Goal: Task Accomplishment & Management: Manage account settings

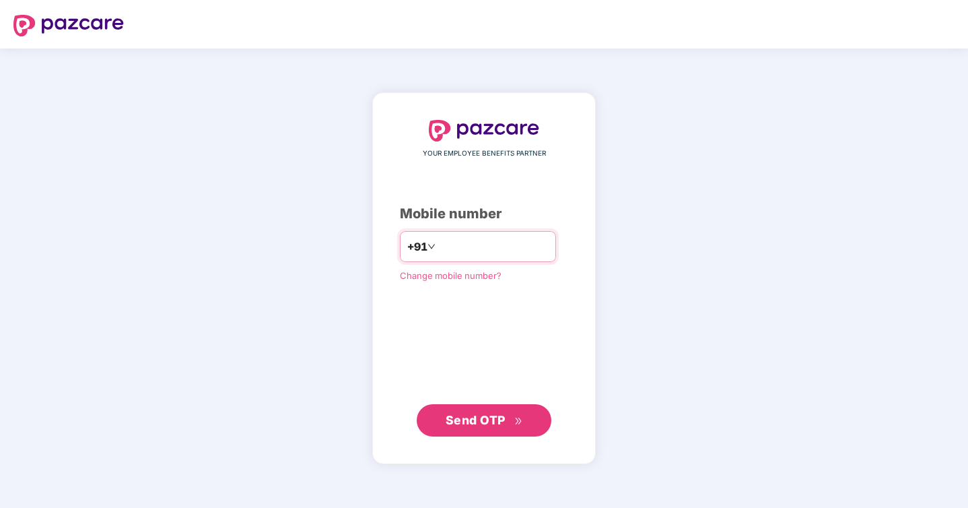
click at [462, 243] on input "number" at bounding box center [493, 247] width 110 height 22
type input "**********"
click at [482, 421] on span "Send OTP" at bounding box center [476, 420] width 60 height 14
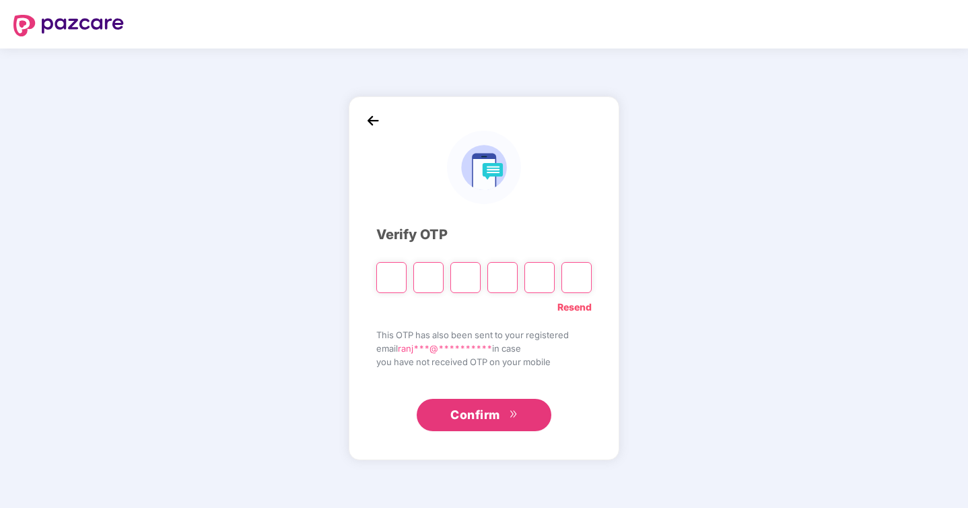
type input "*"
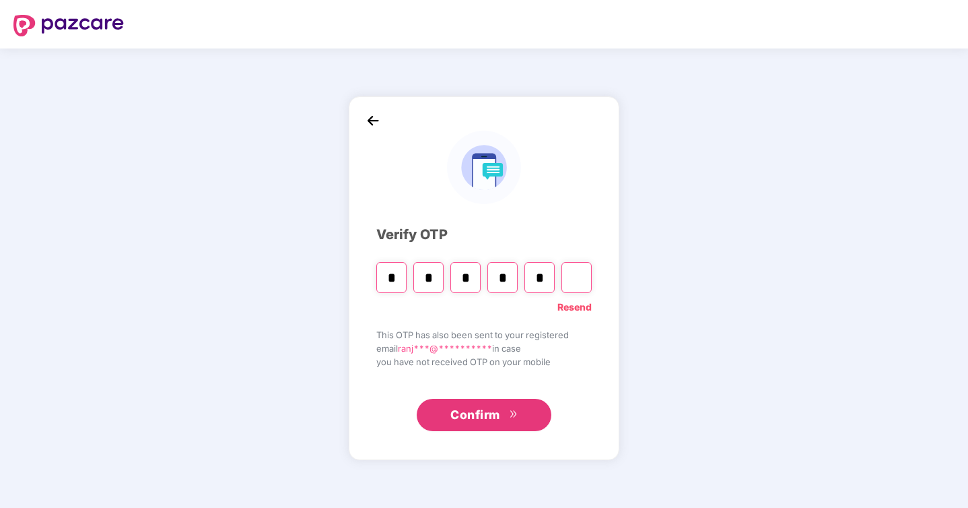
type input "*"
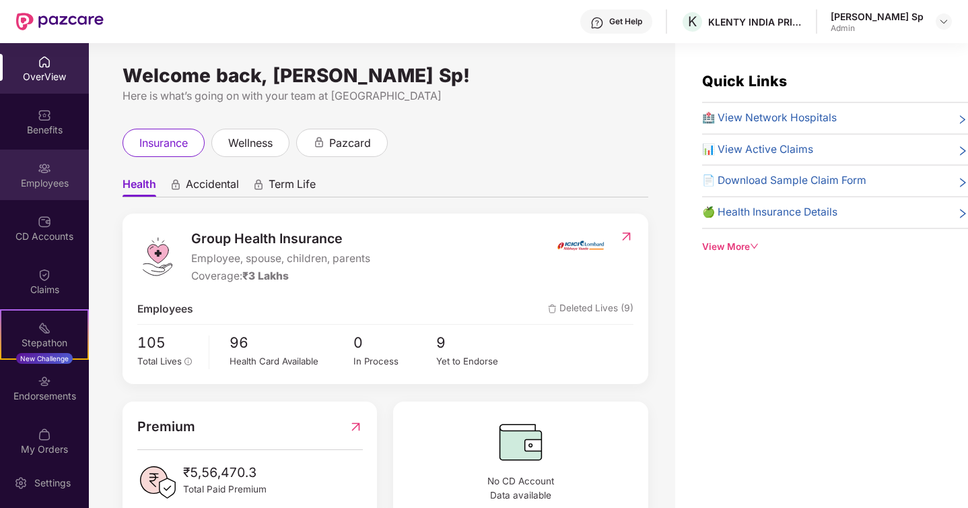
click at [45, 159] on div "Employees" at bounding box center [44, 174] width 89 height 50
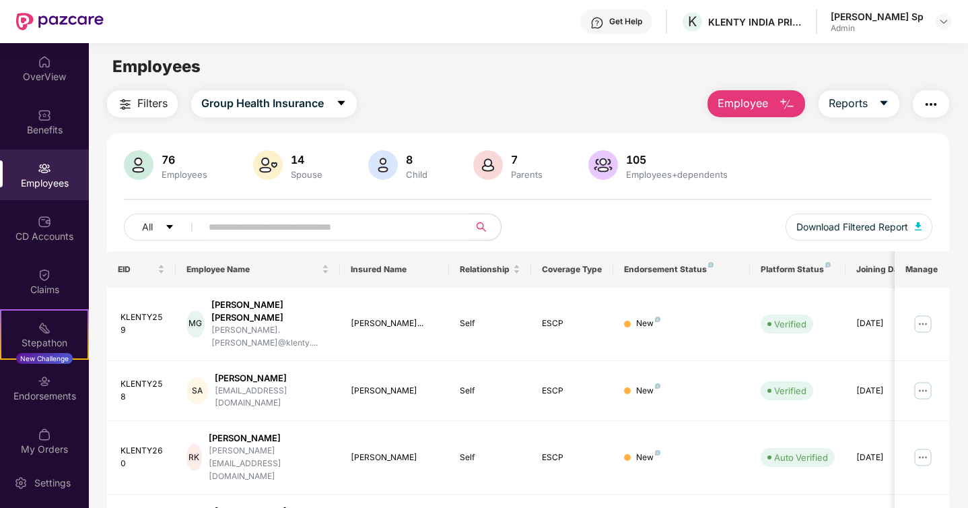
click at [755, 95] on span "Employee" at bounding box center [743, 103] width 50 height 17
click at [371, 298] on td "[PERSON_NAME]..." at bounding box center [395, 323] width 110 height 73
click at [289, 228] on input "text" at bounding box center [330, 227] width 242 height 20
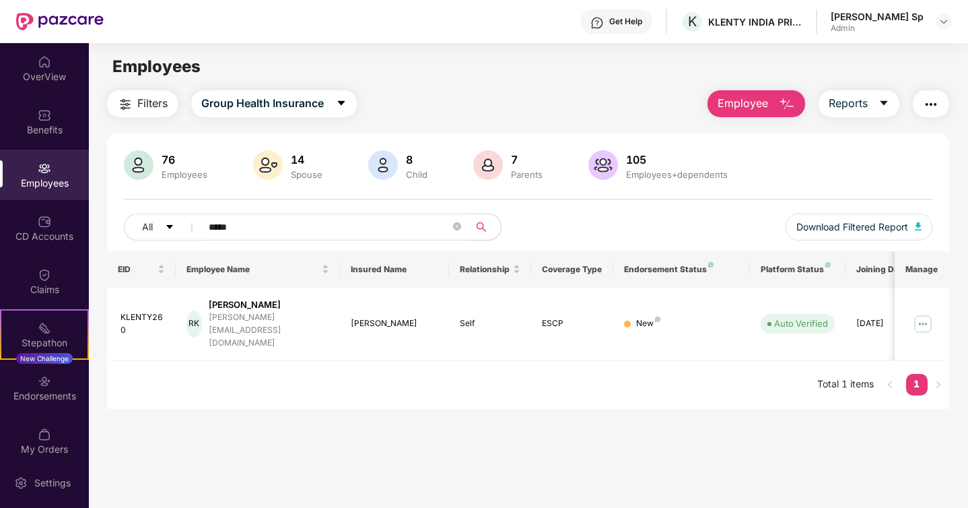
type input "*****"
click at [319, 400] on main "Employees Filters Group Health Insurance Employee Reports 76 Employees 14 Spous…" at bounding box center [528, 297] width 879 height 508
click at [924, 315] on img at bounding box center [923, 324] width 22 height 22
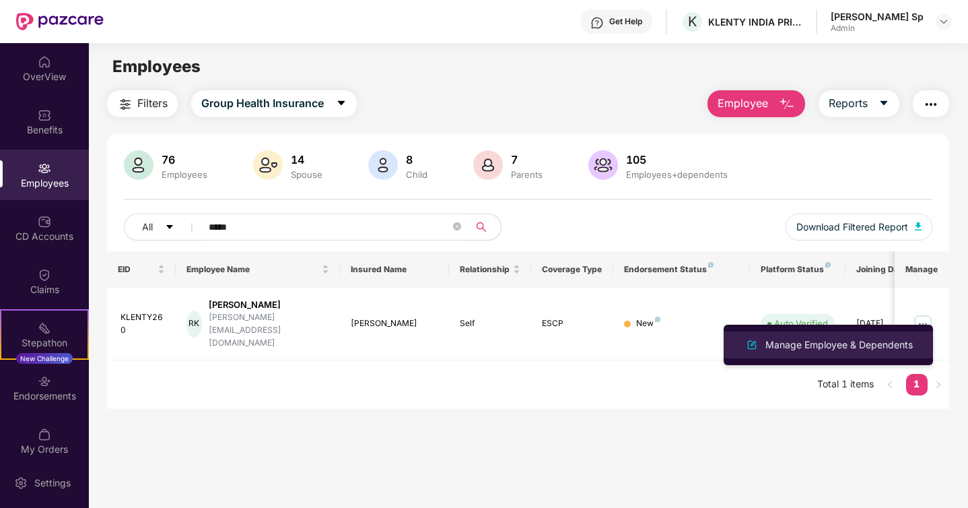
click at [819, 347] on div "Manage Employee & Dependents" at bounding box center [839, 344] width 153 height 15
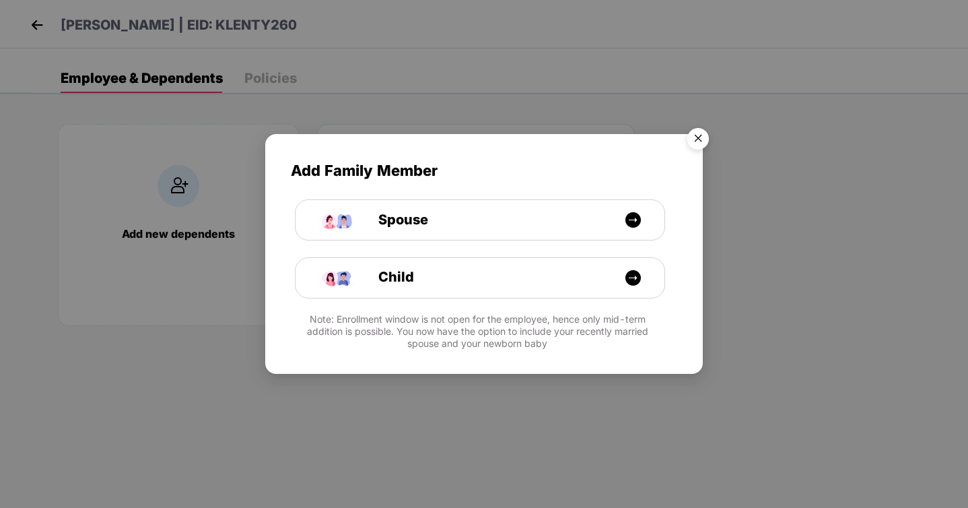
click at [697, 136] on img "Close" at bounding box center [698, 141] width 38 height 38
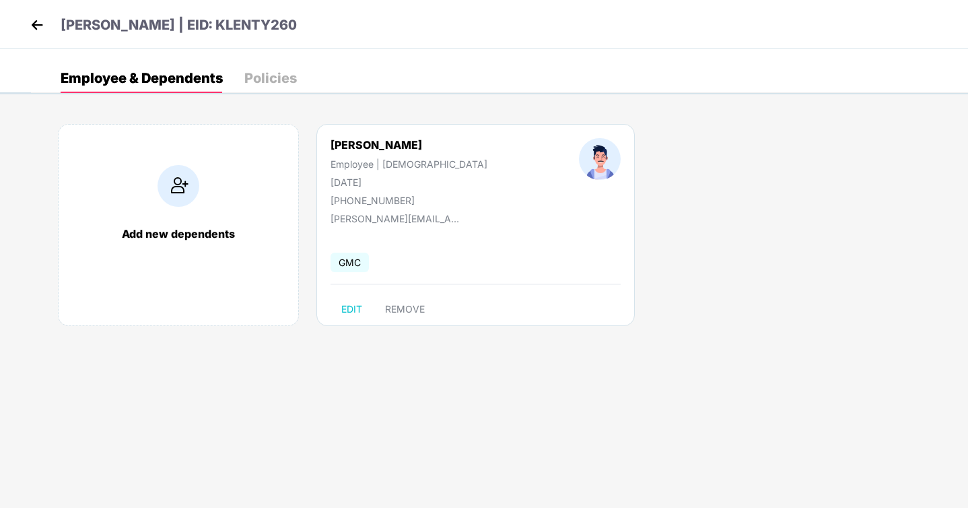
click at [277, 82] on div "Policies" at bounding box center [270, 77] width 53 height 13
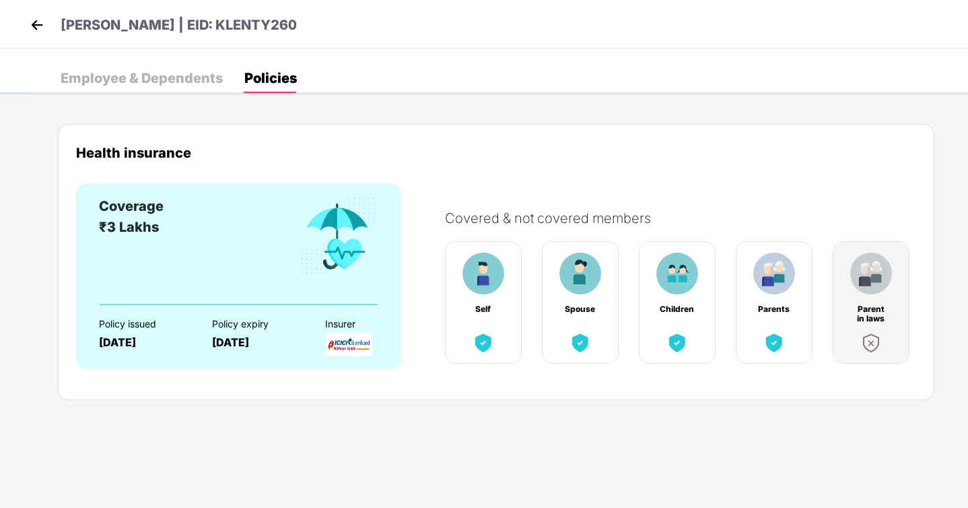
click at [167, 79] on div "Employee & Dependents" at bounding box center [142, 77] width 162 height 13
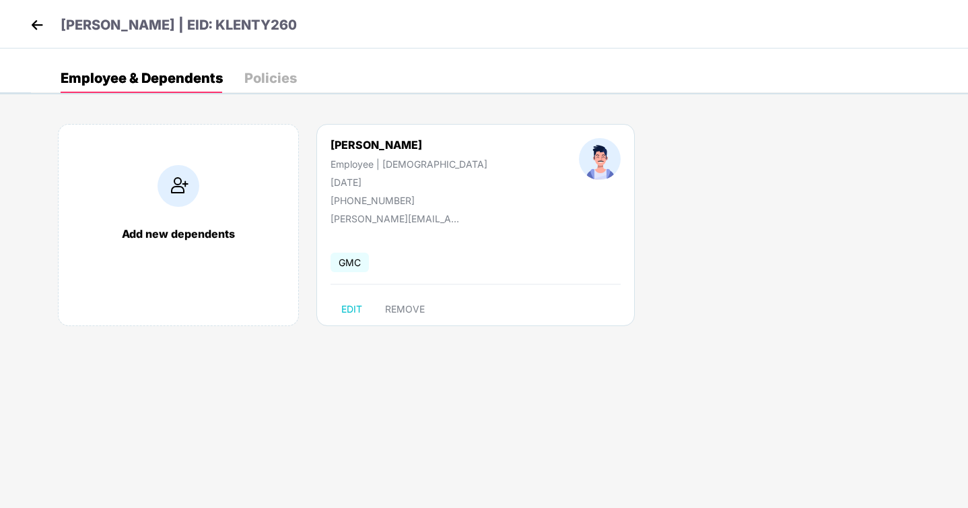
click at [192, 208] on div "Add new dependents" at bounding box center [178, 225] width 241 height 202
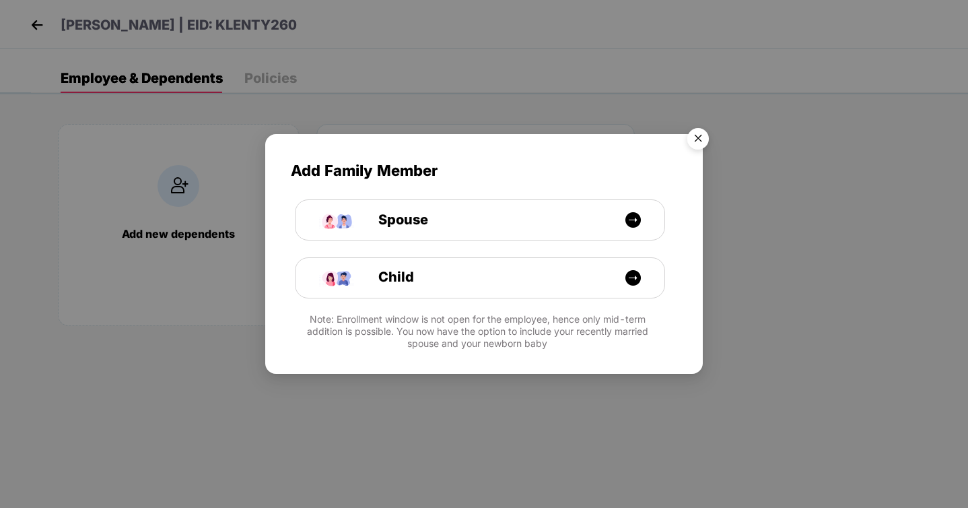
click at [702, 141] on img "Close" at bounding box center [698, 141] width 38 height 38
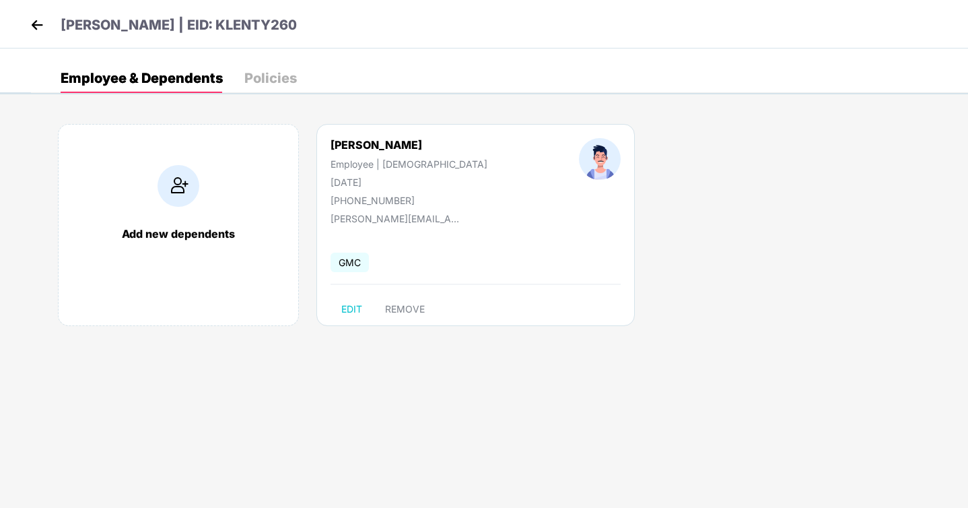
click at [290, 84] on div "Policies" at bounding box center [270, 77] width 53 height 13
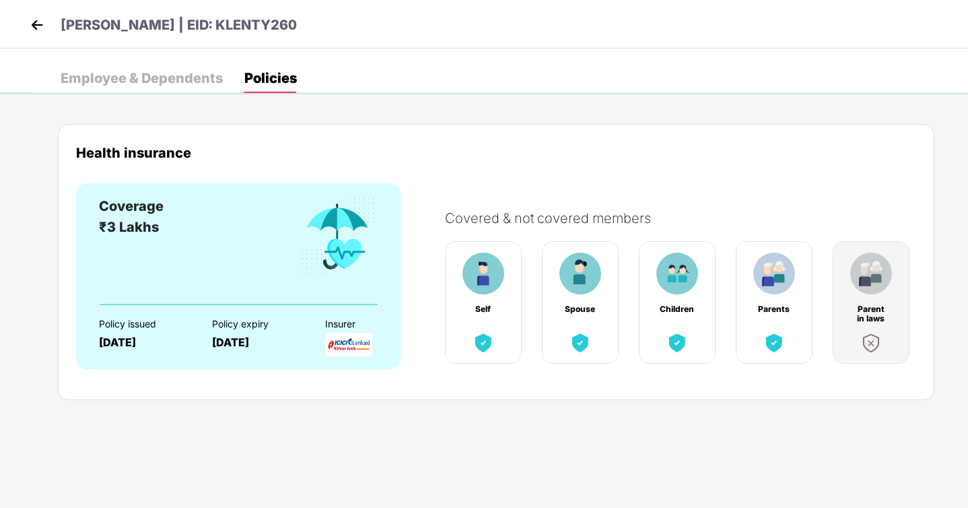
click at [778, 281] on img at bounding box center [774, 273] width 42 height 42
click at [44, 32] on img at bounding box center [37, 25] width 20 height 20
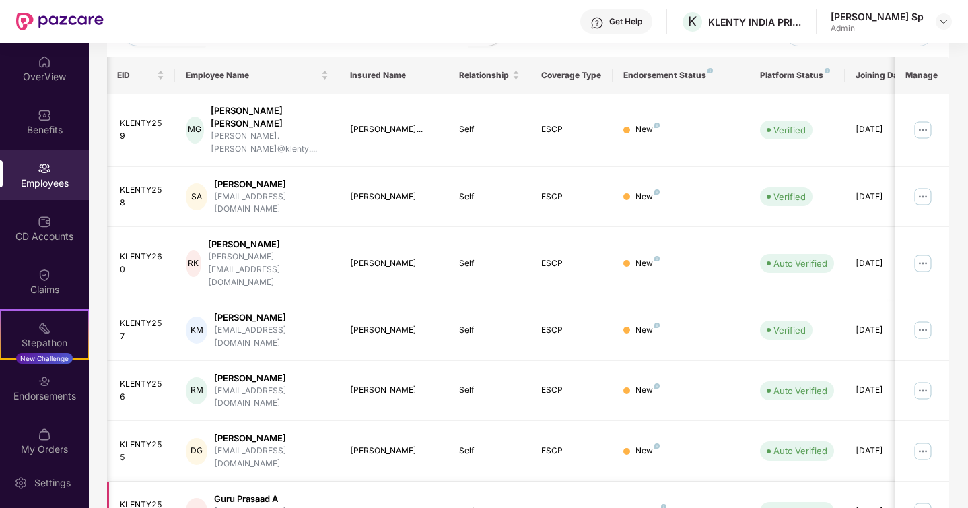
scroll to position [195, 0]
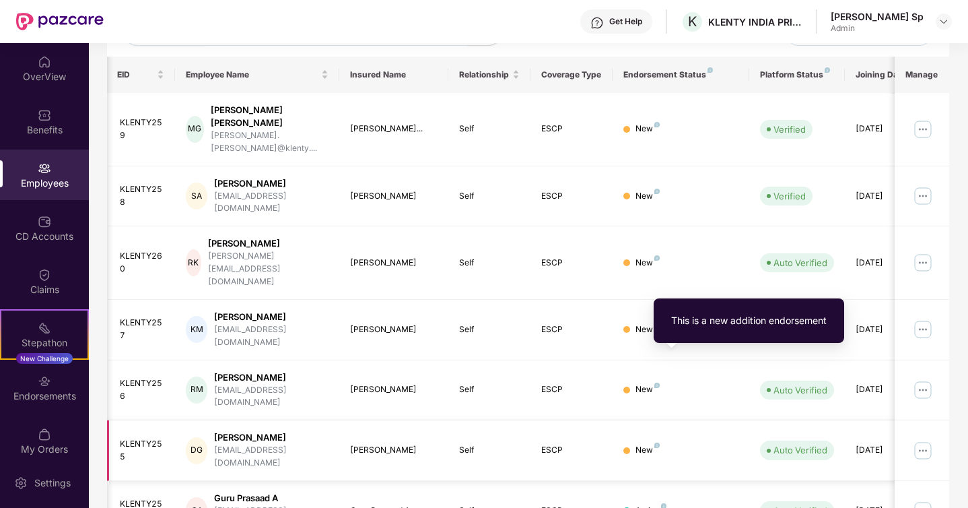
click at [658, 442] on img at bounding box center [656, 444] width 5 height 5
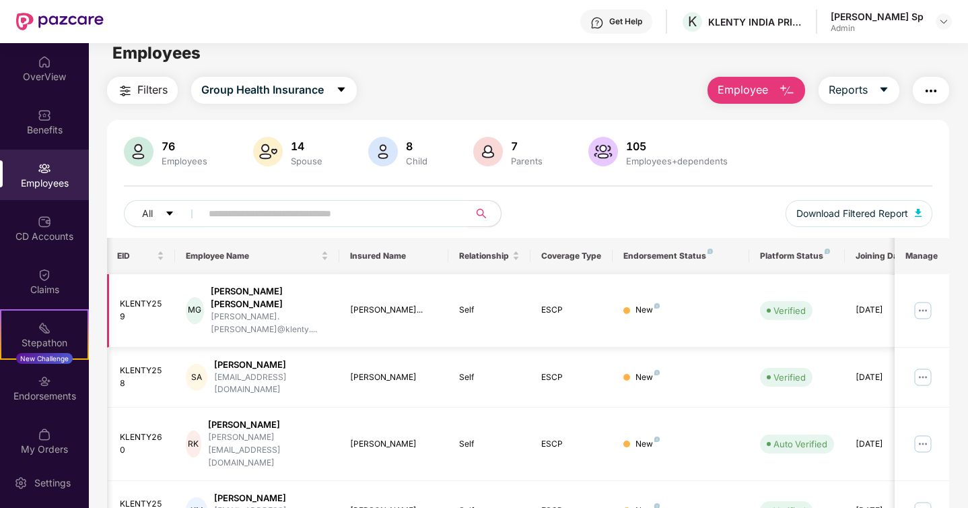
scroll to position [0, 0]
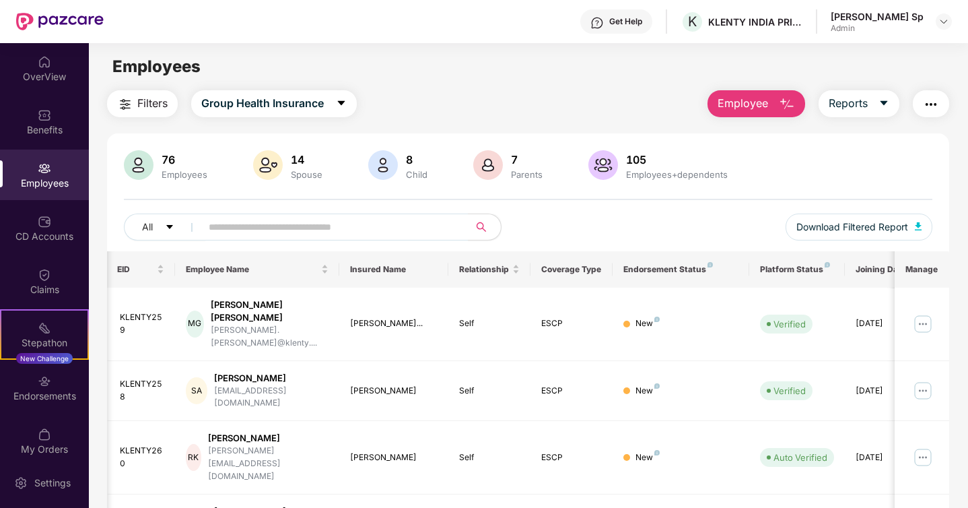
click at [644, 177] on div "Employees+dependents" at bounding box center [676, 174] width 107 height 11
click at [611, 170] on img at bounding box center [603, 165] width 30 height 30
click at [604, 168] on img at bounding box center [603, 165] width 30 height 30
click at [261, 218] on input "text" at bounding box center [330, 227] width 242 height 20
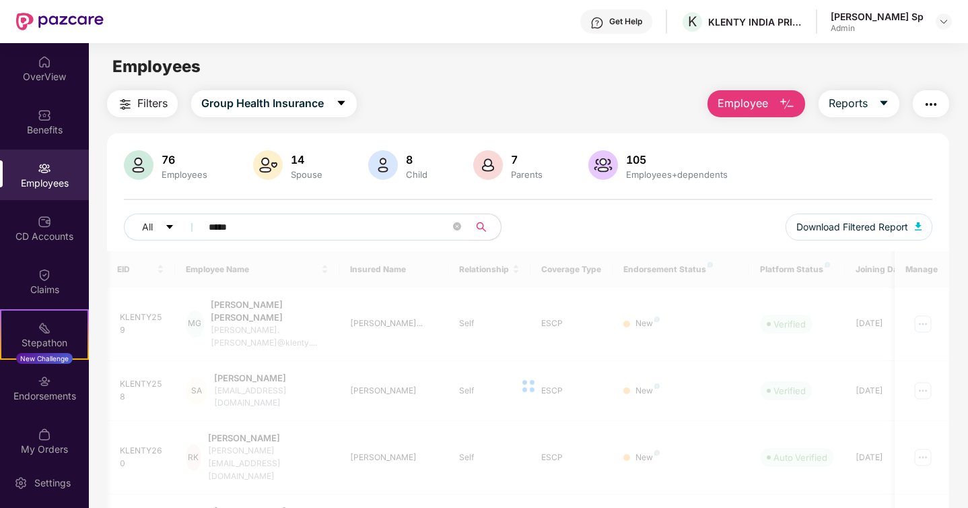
type input "******"
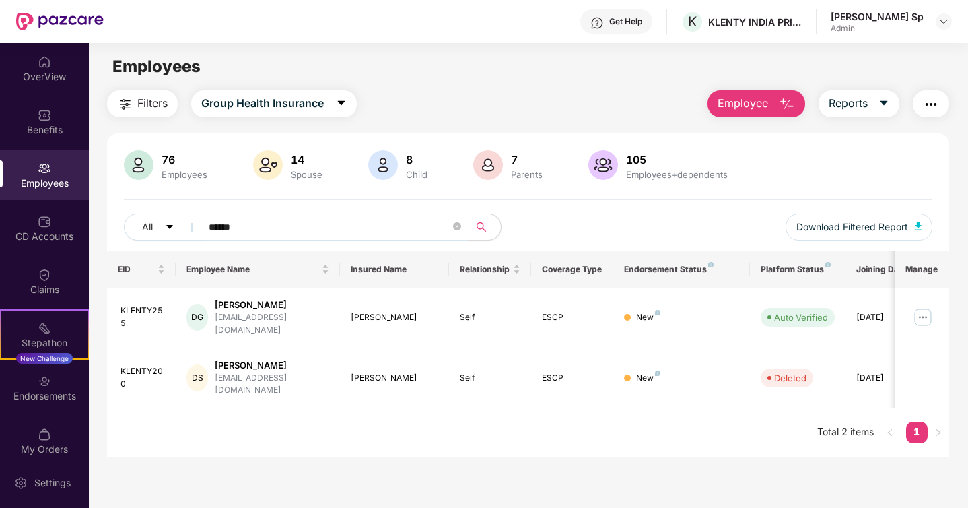
click at [277, 230] on input "******" at bounding box center [330, 227] width 242 height 20
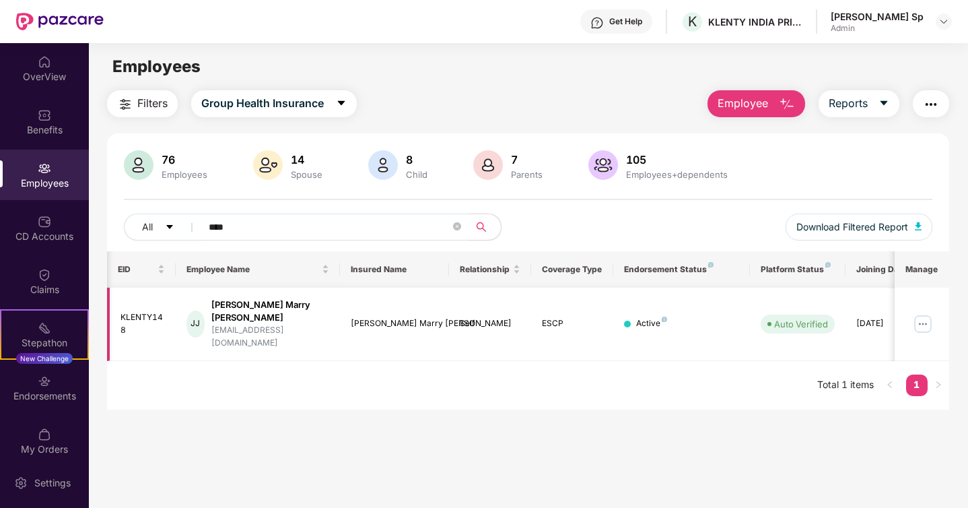
scroll to position [0, 34]
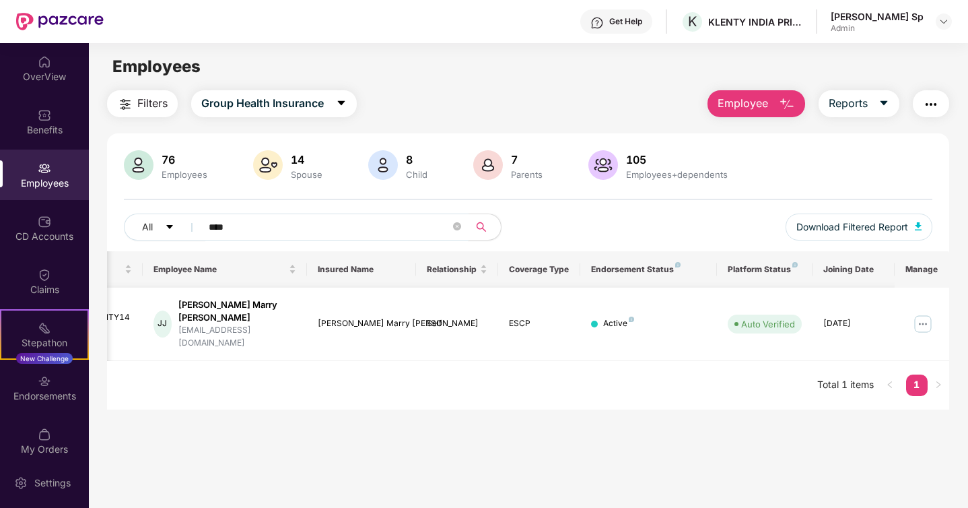
type input "****"
click at [918, 315] on img at bounding box center [923, 324] width 22 height 22
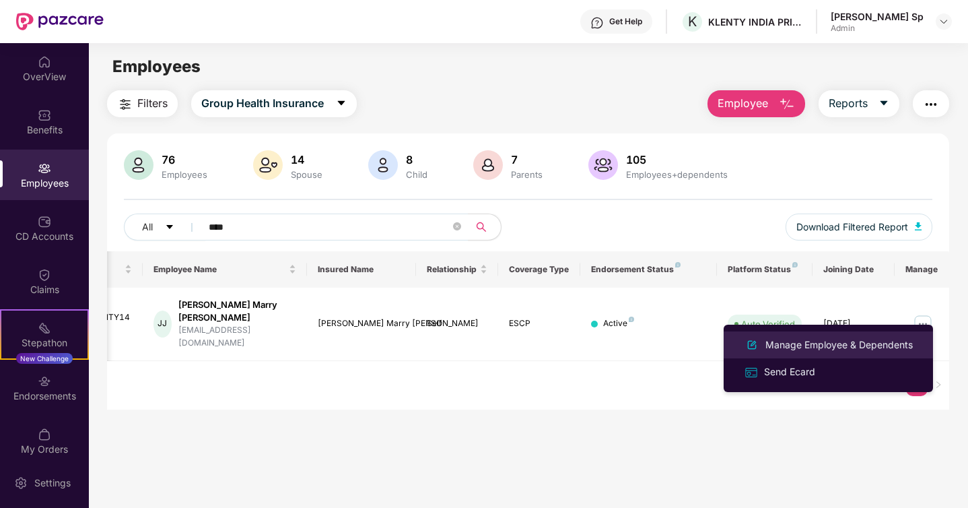
click at [840, 347] on div "Manage Employee & Dependents" at bounding box center [839, 344] width 153 height 15
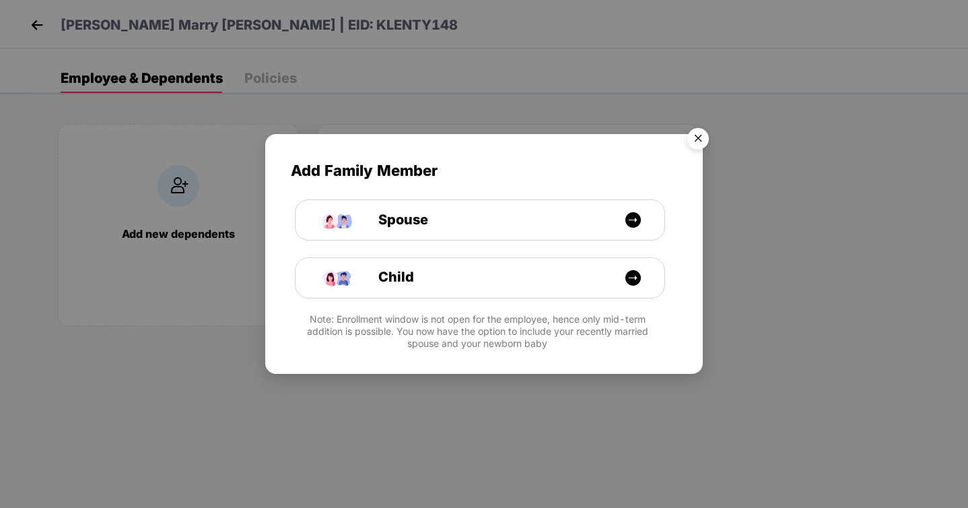
click at [697, 135] on img "Close" at bounding box center [698, 141] width 38 height 38
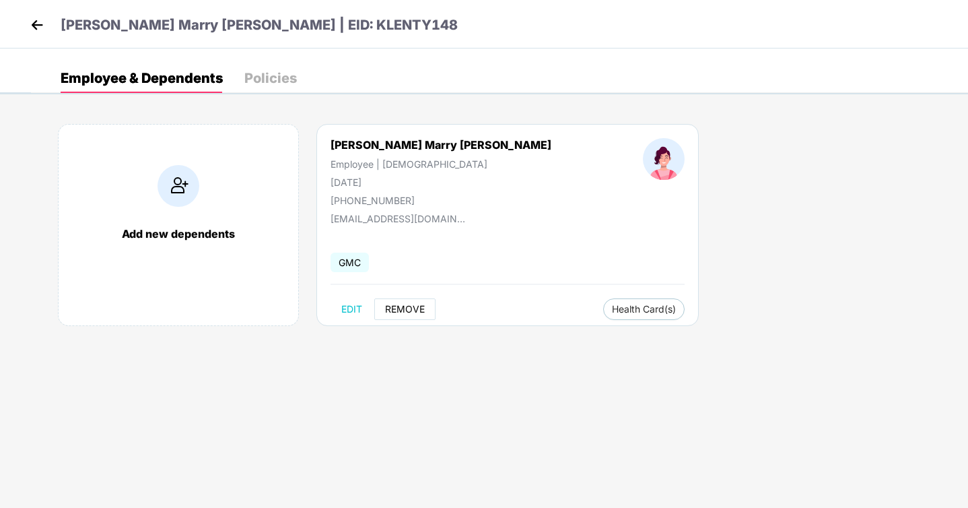
click at [406, 300] on button "REMOVE" at bounding box center [404, 309] width 61 height 22
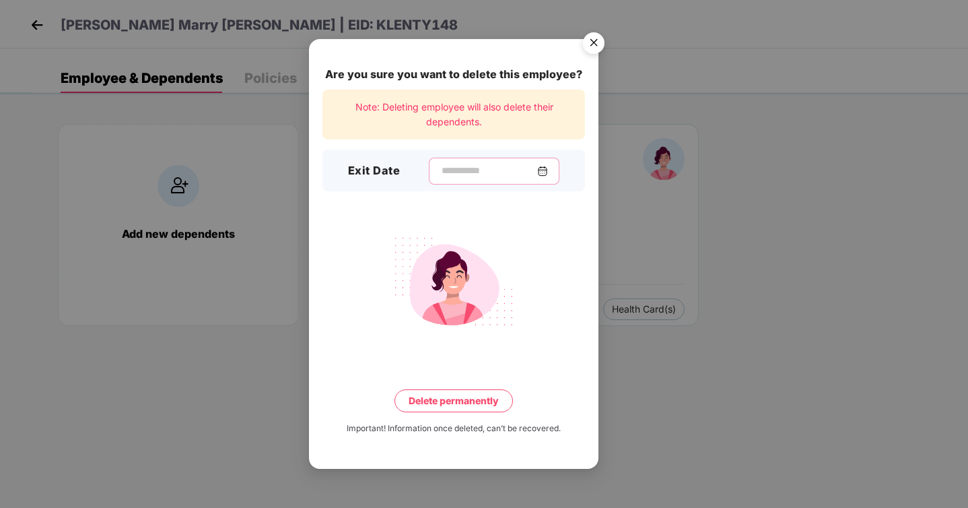
click at [481, 170] on input at bounding box center [488, 171] width 97 height 14
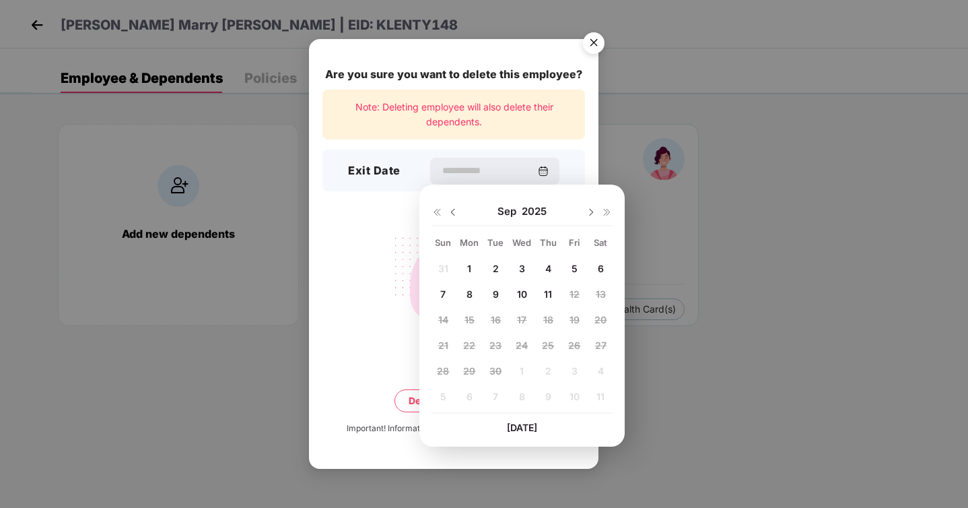
click at [453, 215] on img at bounding box center [453, 212] width 11 height 11
click at [485, 370] on div "26" at bounding box center [496, 371] width 24 height 20
click at [494, 372] on span "26" at bounding box center [495, 370] width 12 height 11
type input "**********"
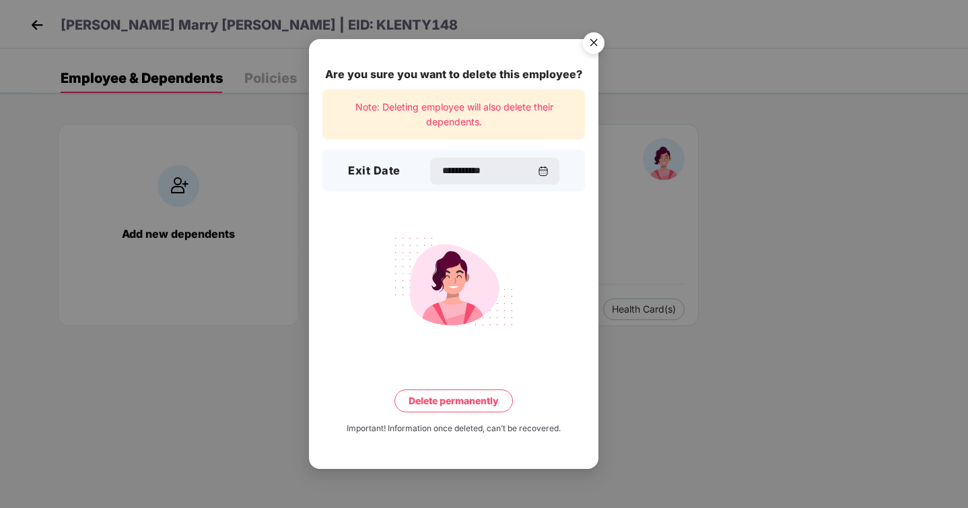
click at [465, 404] on button "Delete permanently" at bounding box center [454, 400] width 118 height 23
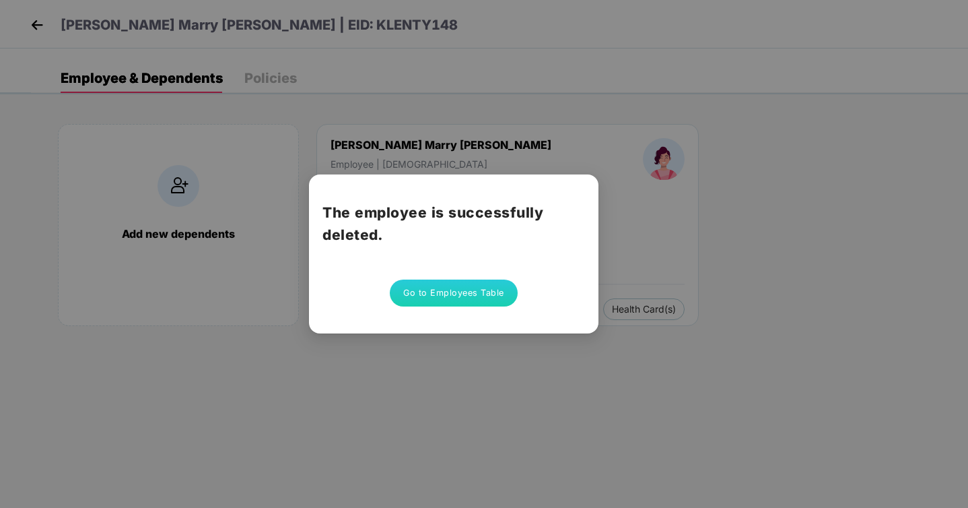
click at [572, 128] on div "The employee is successfully deleted. Go to Employees Table" at bounding box center [484, 254] width 968 height 508
click at [449, 296] on button "Go to Employees Table" at bounding box center [454, 292] width 128 height 27
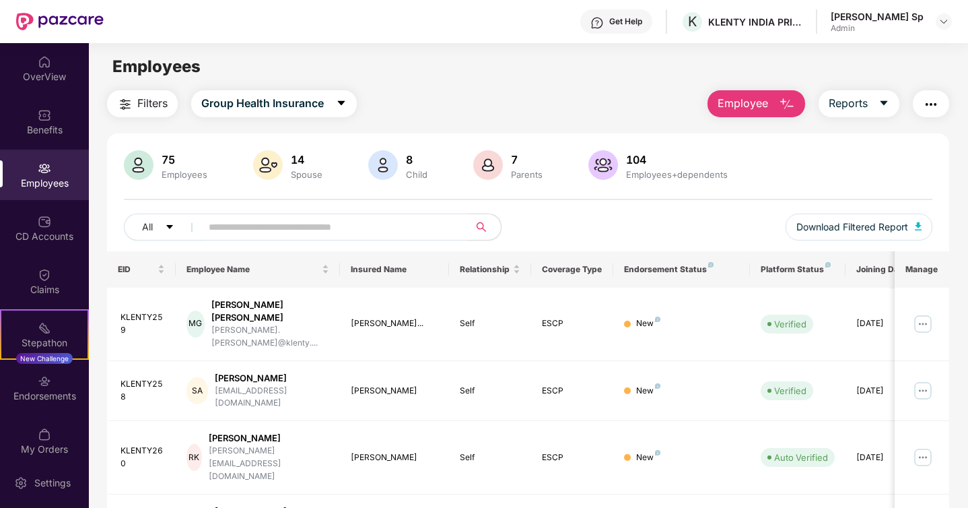
click at [392, 228] on input "text" at bounding box center [330, 227] width 242 height 20
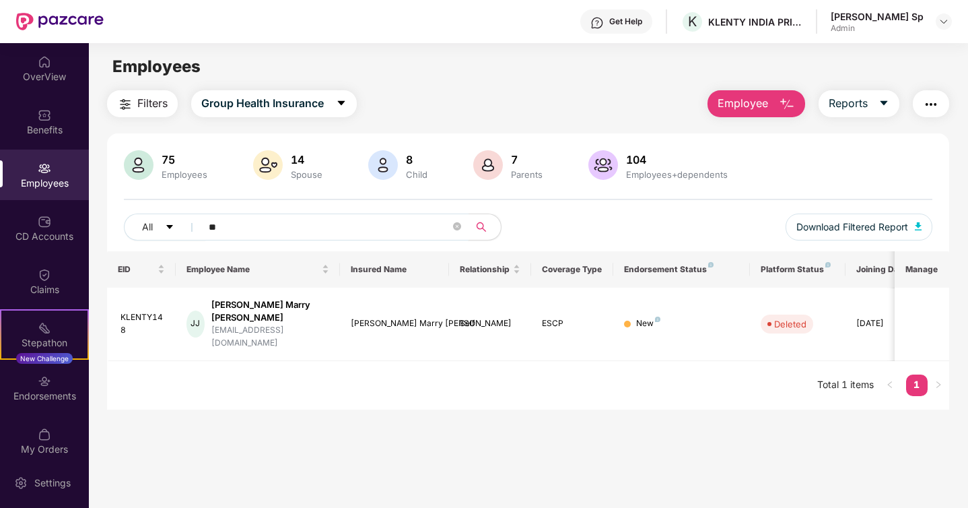
type input "*"
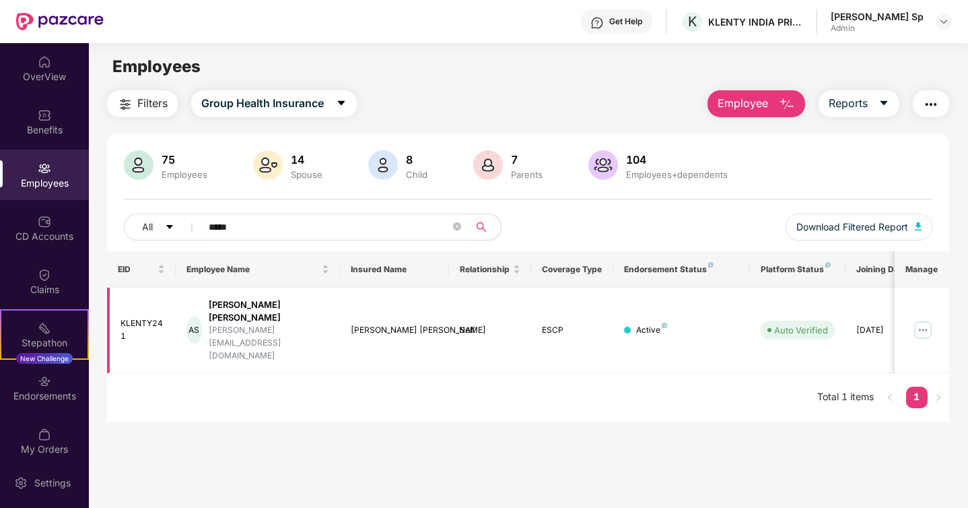
type input "*****"
click at [916, 319] on img at bounding box center [923, 330] width 22 height 22
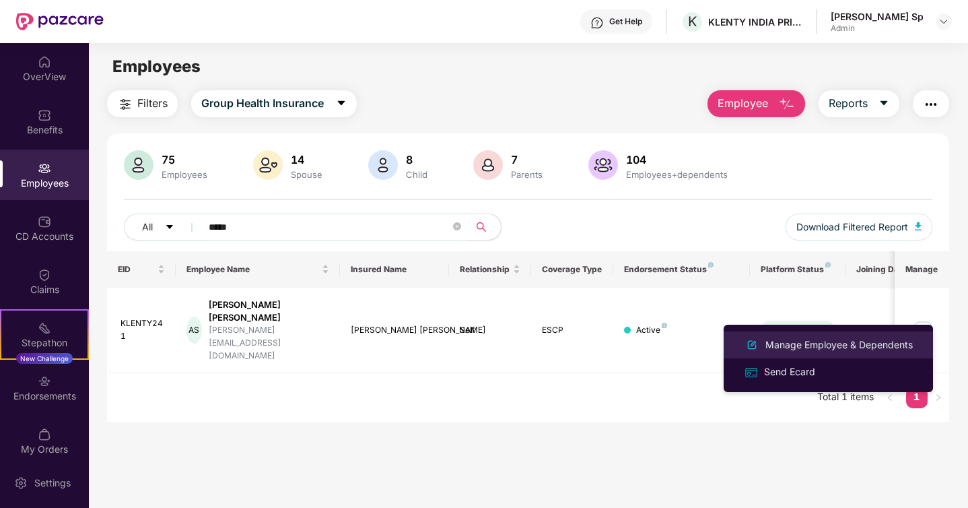
click at [810, 349] on div "Manage Employee & Dependents" at bounding box center [839, 344] width 153 height 15
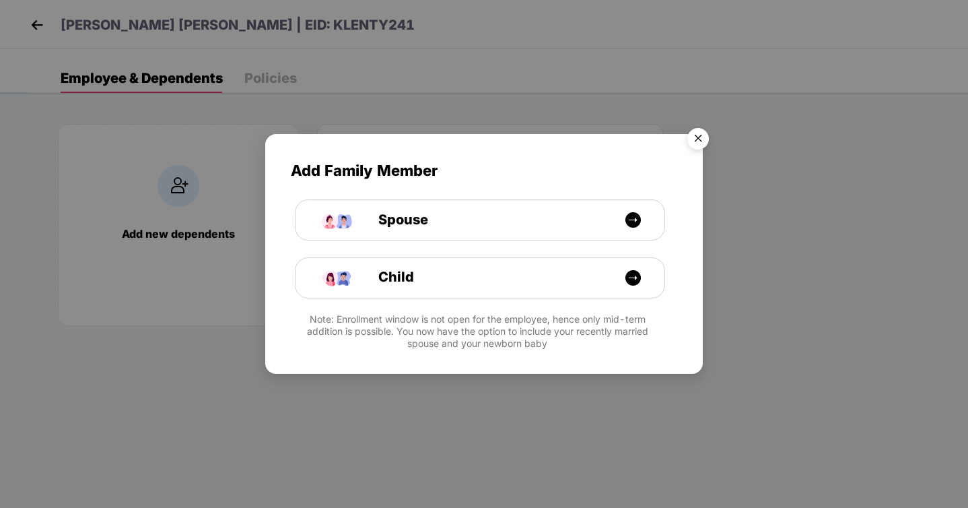
click at [464, 83] on div "Add Family Member Spouse Child Note: Enrollment window is not open for the empl…" at bounding box center [484, 254] width 968 height 508
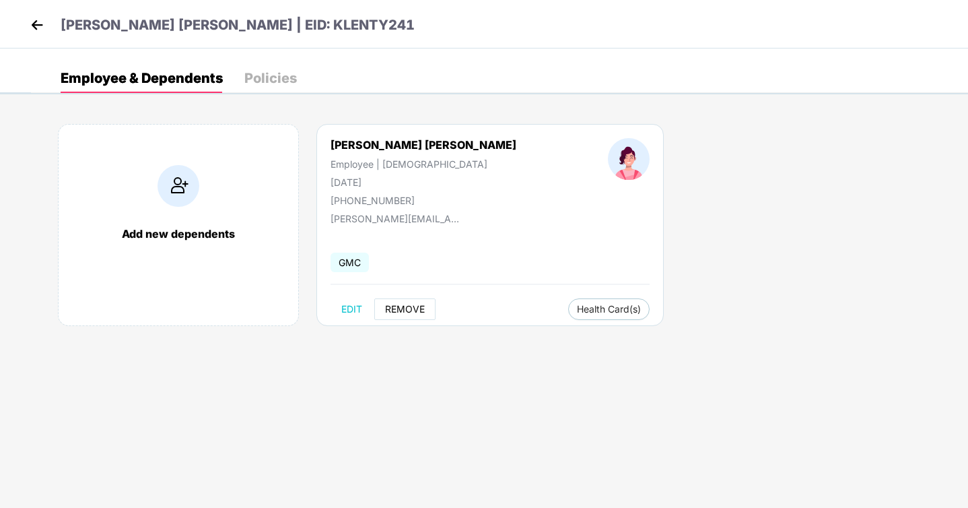
click at [403, 307] on span "REMOVE" at bounding box center [405, 309] width 40 height 11
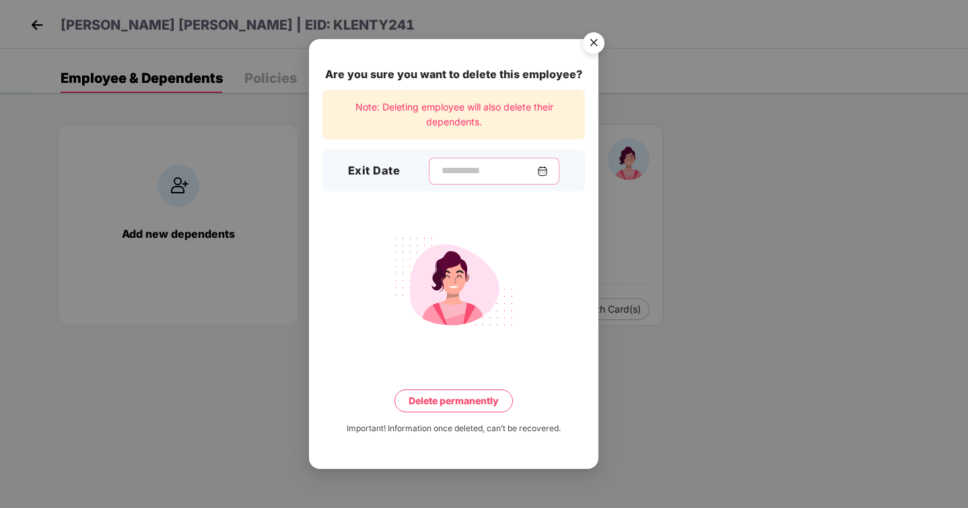
click at [486, 167] on input at bounding box center [488, 171] width 97 height 14
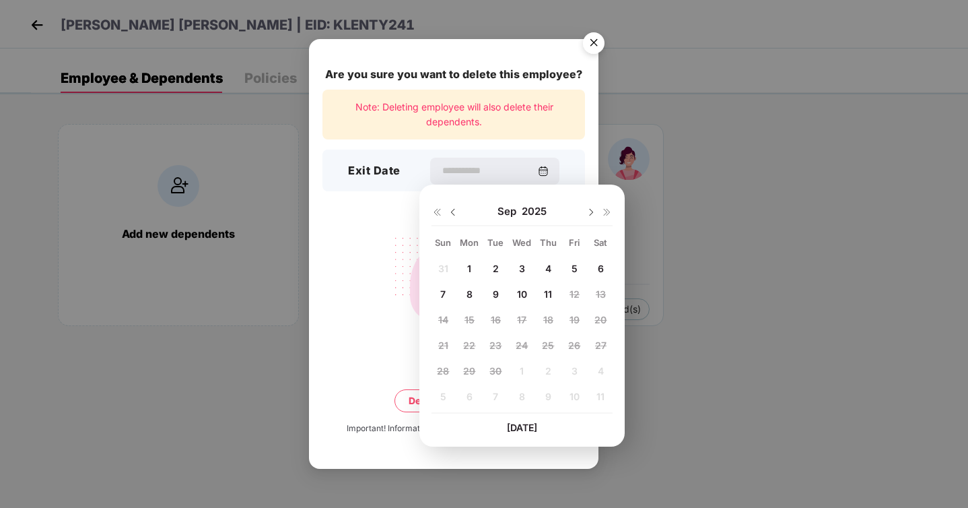
click at [520, 292] on span "10" at bounding box center [522, 293] width 10 height 11
type input "**********"
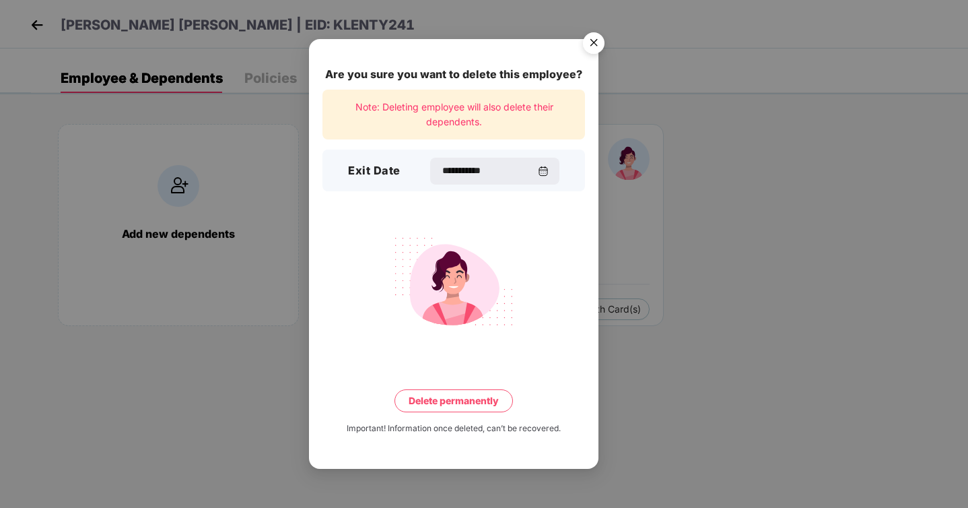
click at [467, 397] on button "Delete permanently" at bounding box center [454, 400] width 118 height 23
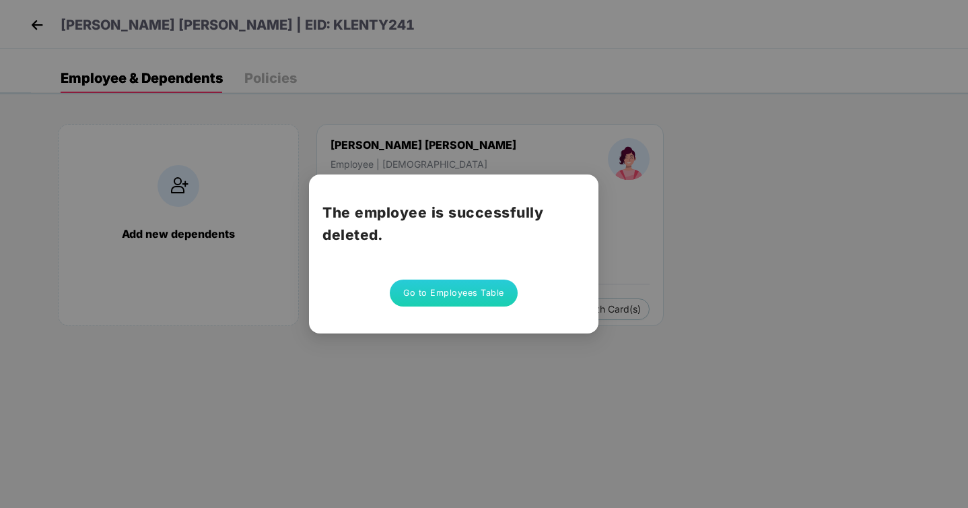
click at [528, 95] on div "The employee is successfully deleted. Go to Employees Table" at bounding box center [484, 254] width 968 height 508
click at [255, 78] on div "The employee is successfully deleted. Go to Employees Table" at bounding box center [484, 254] width 968 height 508
click at [428, 289] on button "Go to Employees Table" at bounding box center [454, 292] width 128 height 27
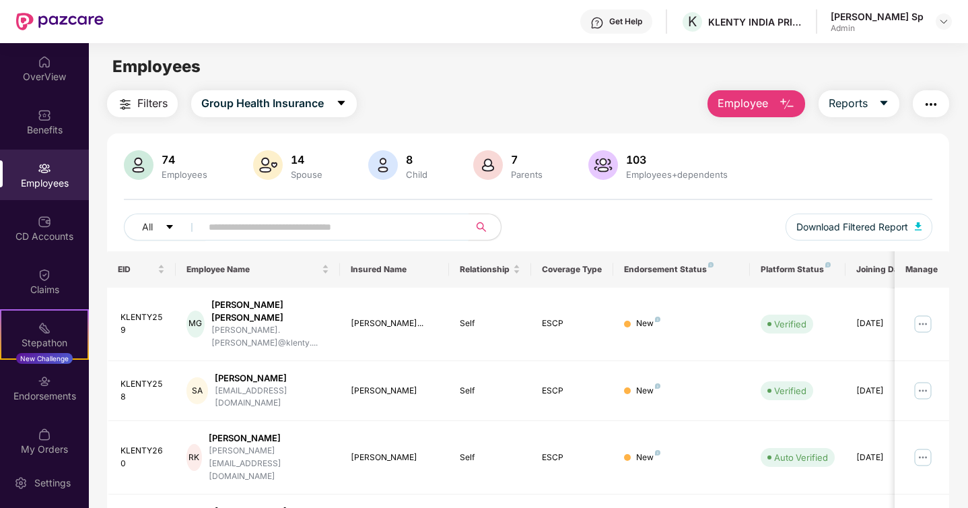
click at [398, 224] on input "text" at bounding box center [330, 227] width 242 height 20
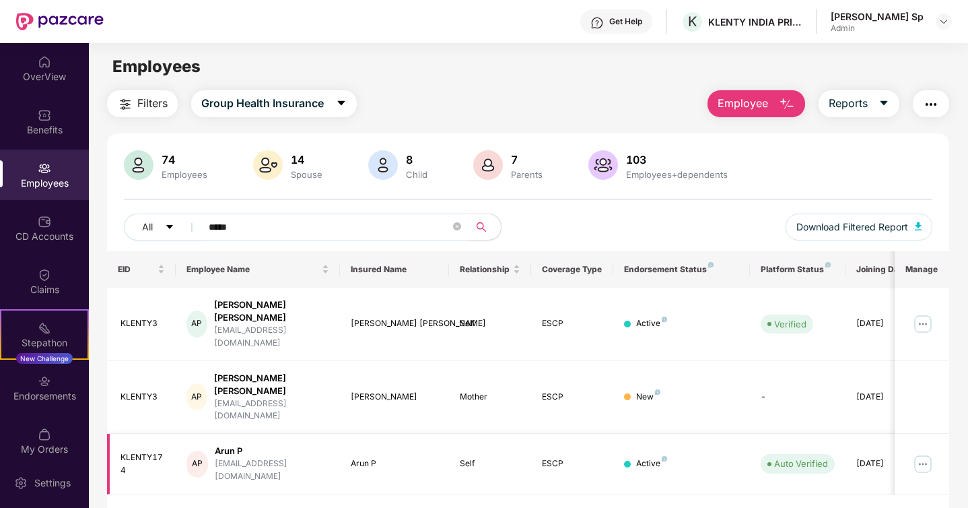
type input "****"
click at [920, 453] on img at bounding box center [923, 464] width 22 height 22
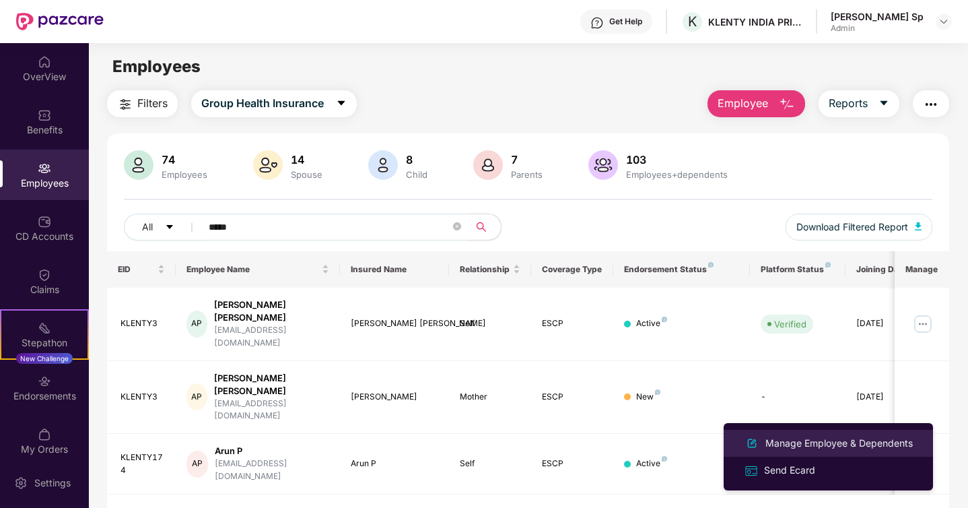
click at [793, 444] on div "Manage Employee & Dependents" at bounding box center [839, 443] width 153 height 15
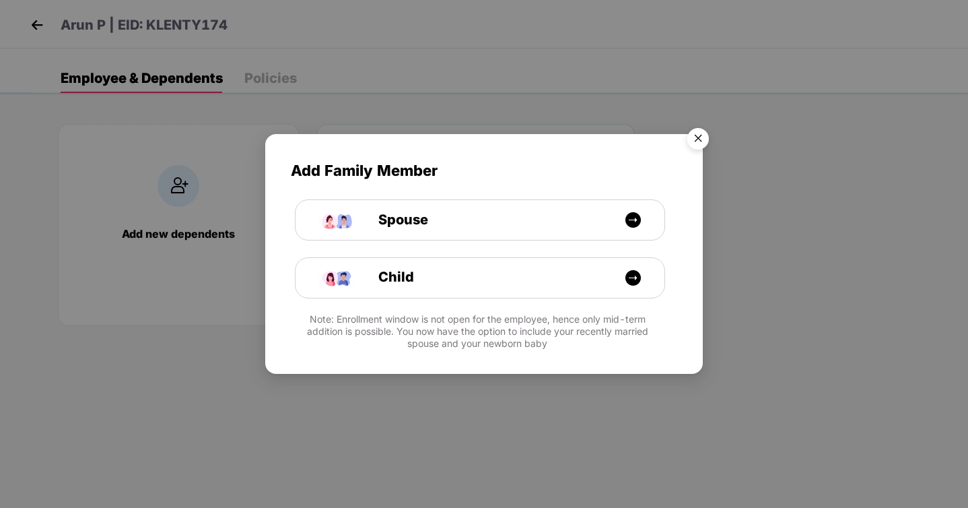
click at [693, 138] on img "Close" at bounding box center [698, 141] width 38 height 38
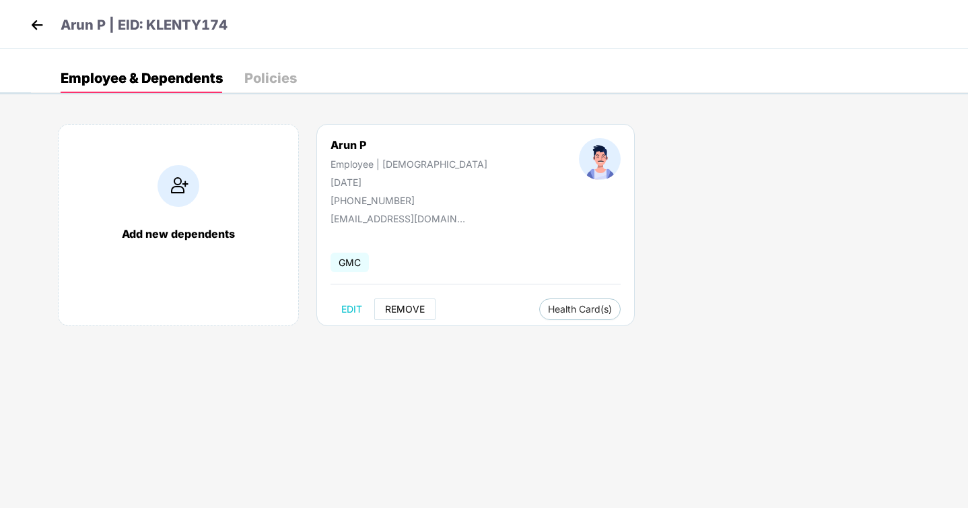
click at [413, 302] on button "REMOVE" at bounding box center [404, 309] width 61 height 22
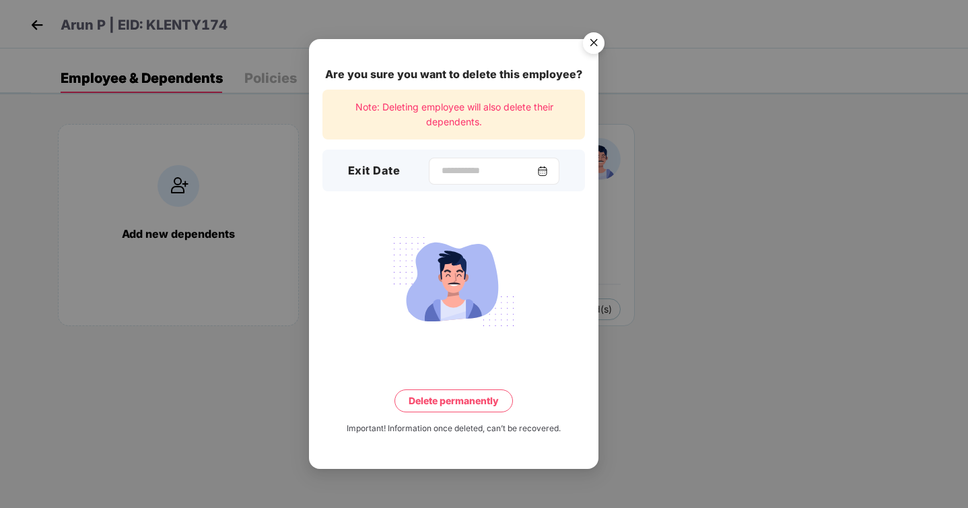
click at [467, 160] on div at bounding box center [494, 171] width 131 height 27
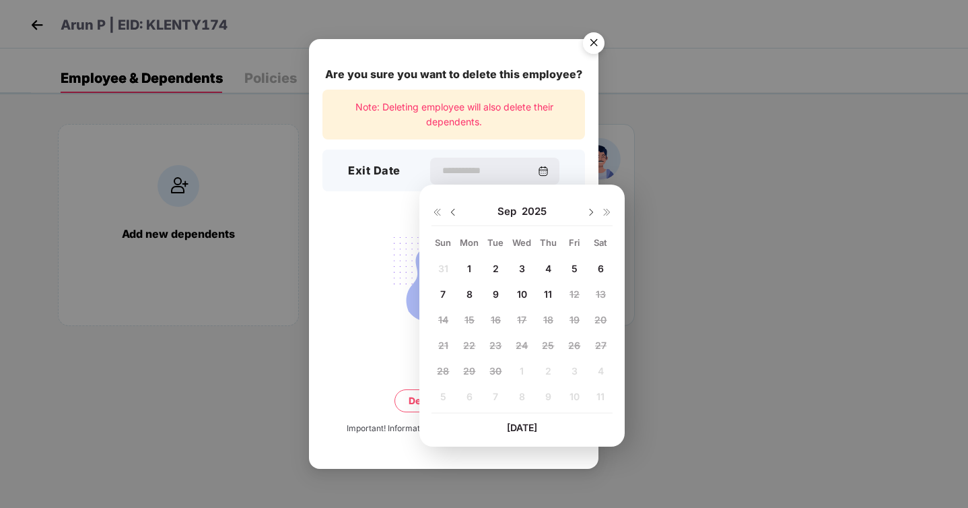
click at [450, 205] on div at bounding box center [445, 211] width 27 height 12
click at [454, 213] on img at bounding box center [453, 212] width 11 height 11
click at [551, 318] on span "14" at bounding box center [548, 319] width 10 height 11
type input "**********"
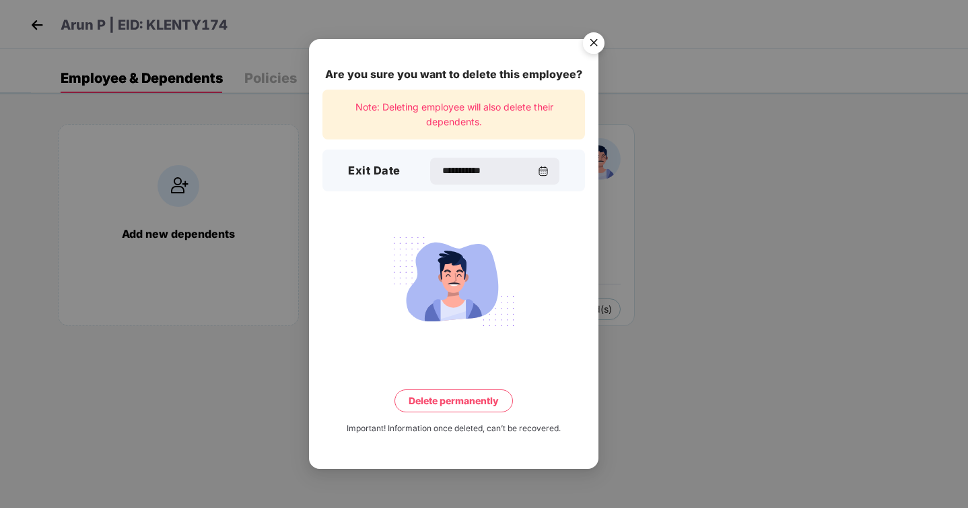
click at [463, 407] on button "Delete permanently" at bounding box center [454, 400] width 118 height 23
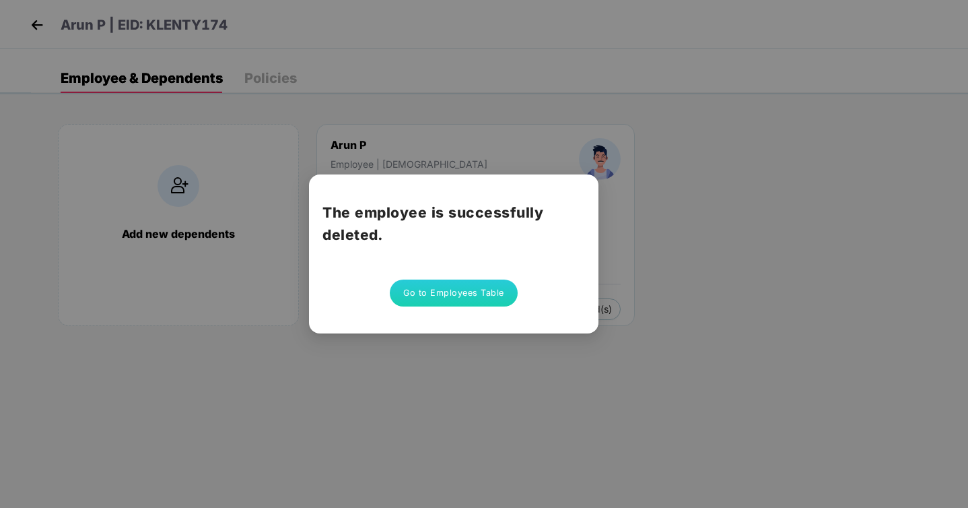
click at [631, 154] on div "The employee is successfully deleted. Go to Employees Table" at bounding box center [484, 254] width 968 height 508
click at [476, 290] on button "Go to Employees Table" at bounding box center [454, 292] width 128 height 27
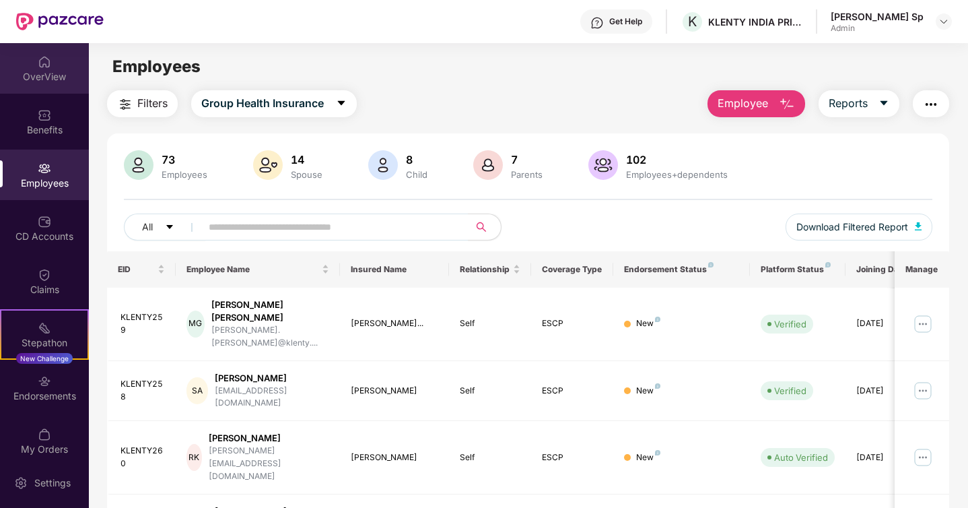
click at [53, 55] on div "OverView" at bounding box center [44, 68] width 89 height 50
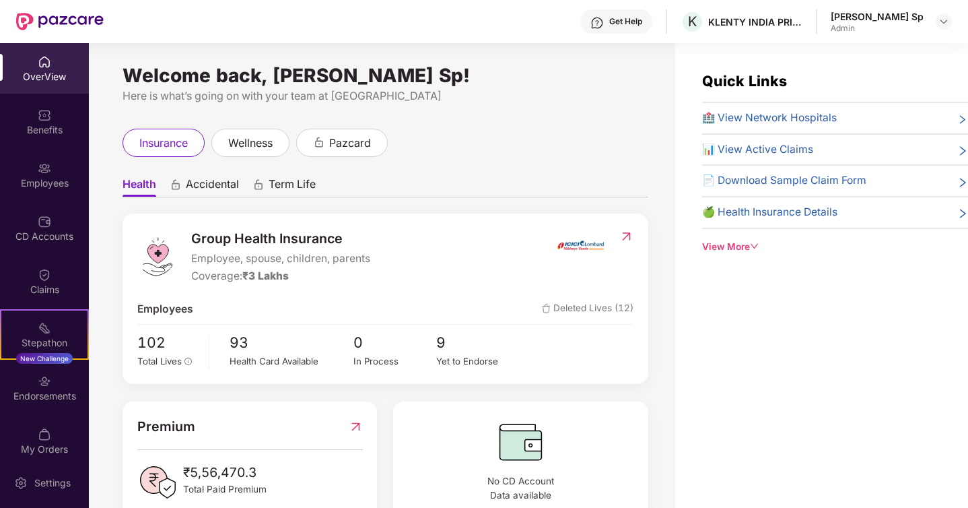
click at [56, 88] on div "OverView" at bounding box center [44, 68] width 89 height 50
click at [55, 112] on div "Benefits" at bounding box center [44, 121] width 89 height 50
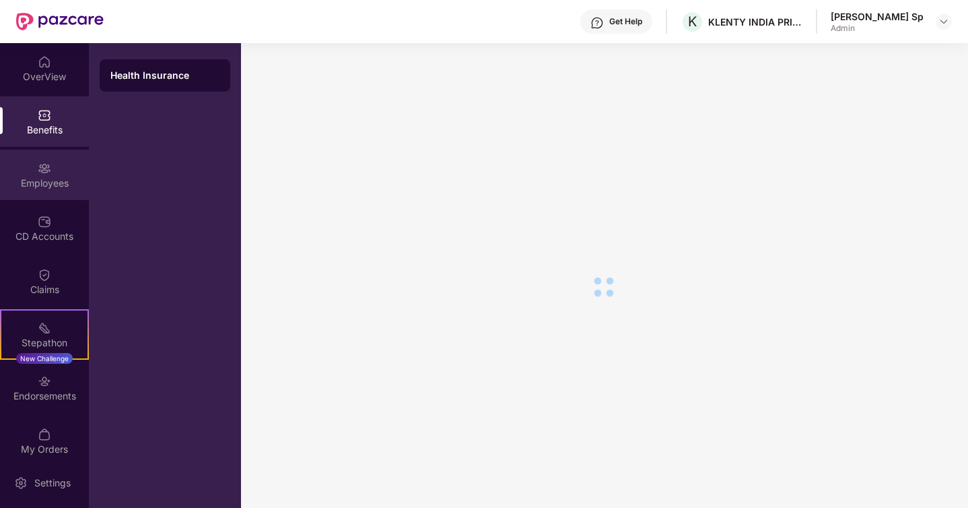
click at [49, 160] on div "Employees" at bounding box center [44, 174] width 89 height 50
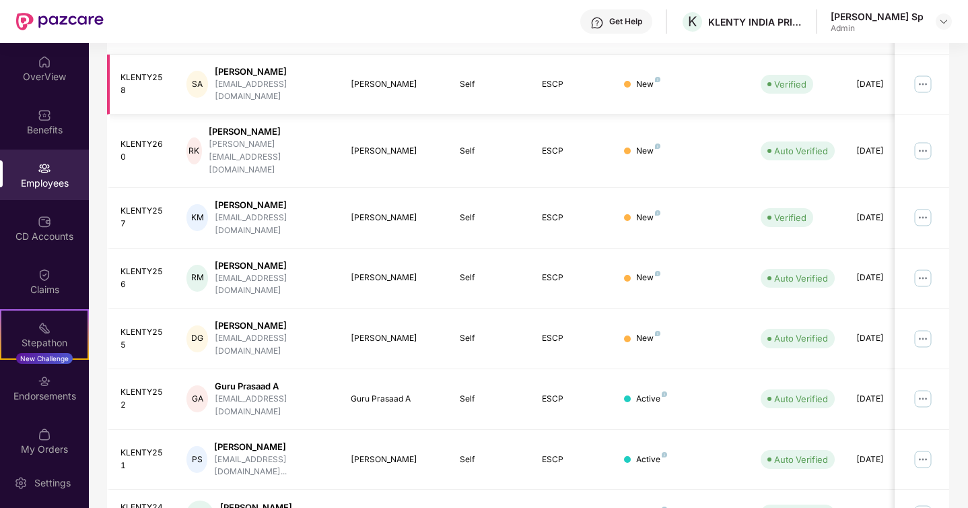
scroll to position [320, 0]
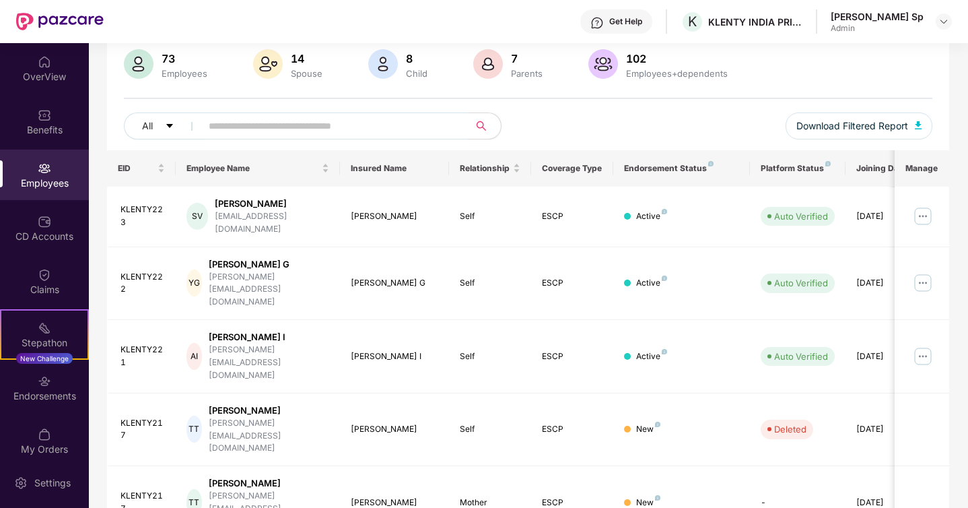
scroll to position [0, 0]
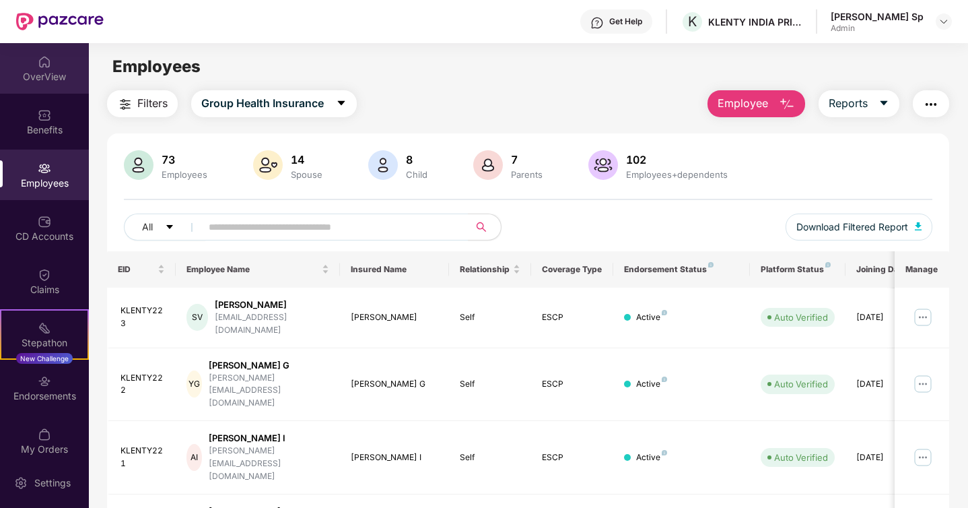
click at [41, 76] on div "OverView" at bounding box center [44, 76] width 89 height 13
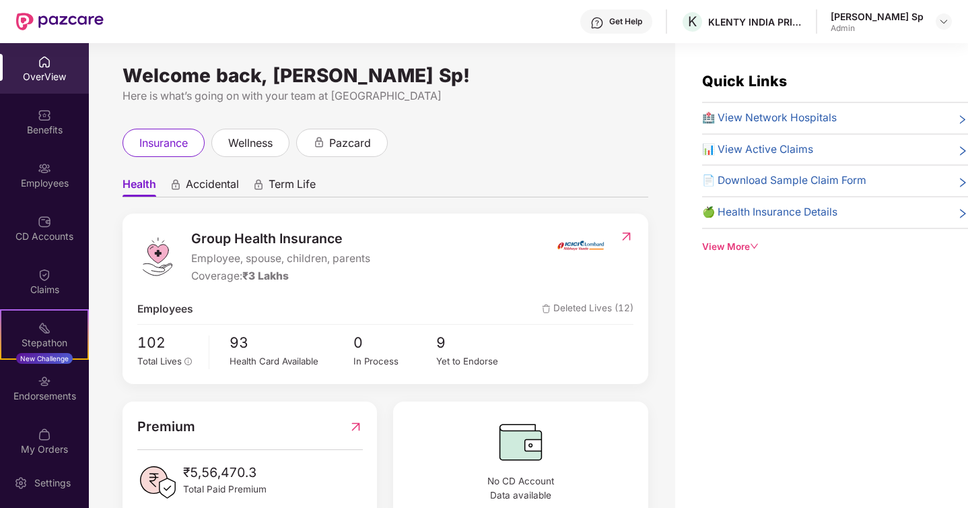
click at [47, 90] on div "OverView" at bounding box center [44, 68] width 89 height 50
click at [46, 112] on img at bounding box center [44, 114] width 13 height 13
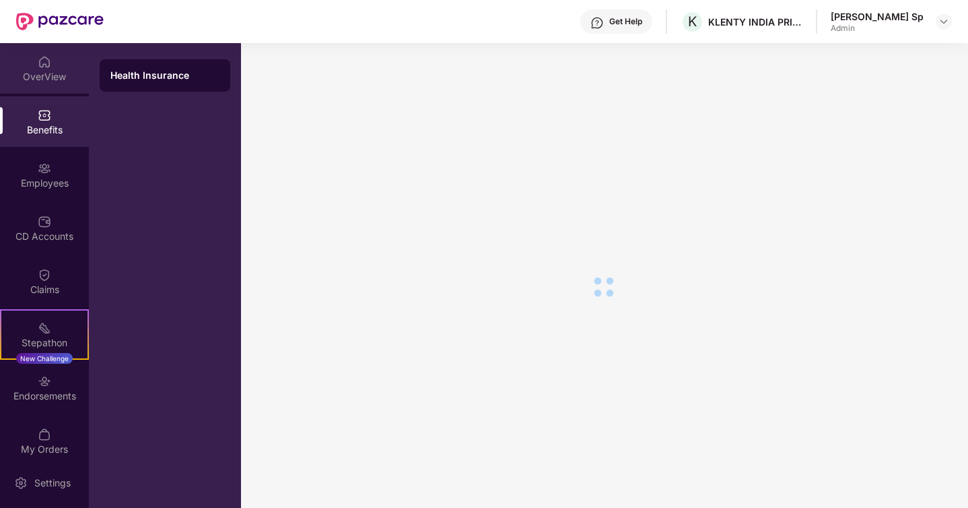
click at [51, 81] on div "OverView" at bounding box center [44, 76] width 89 height 13
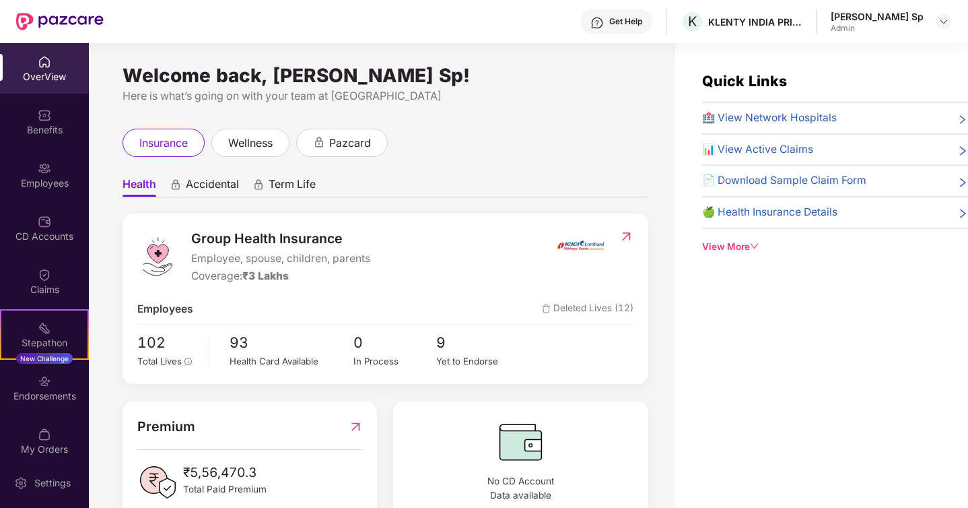
click at [61, 85] on div "OverView" at bounding box center [44, 68] width 89 height 50
click at [57, 79] on div "OverView" at bounding box center [44, 76] width 89 height 13
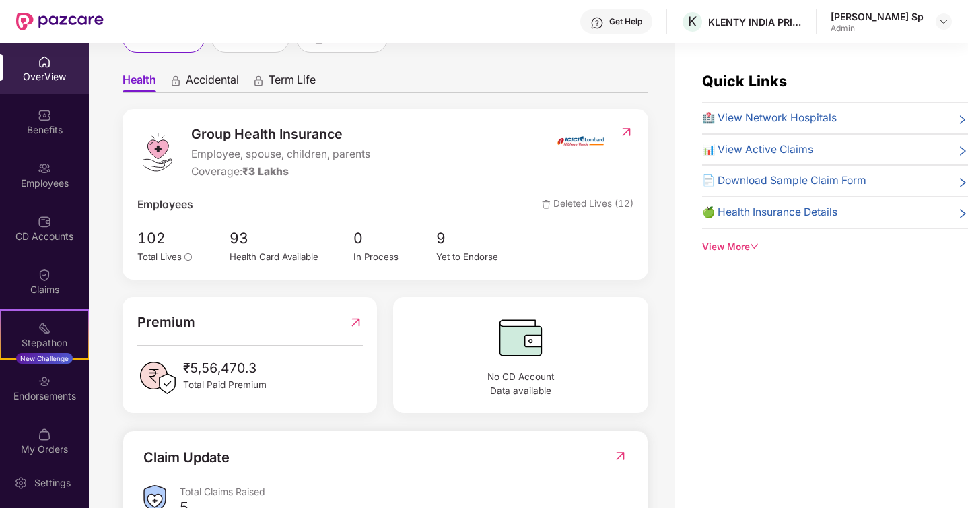
scroll to position [123, 0]
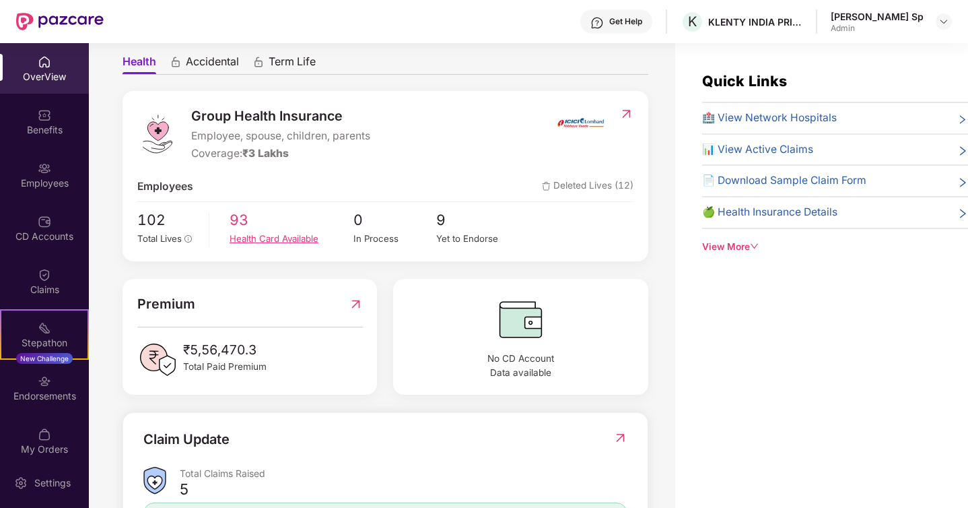
click at [252, 224] on span "93" at bounding box center [292, 220] width 124 height 22
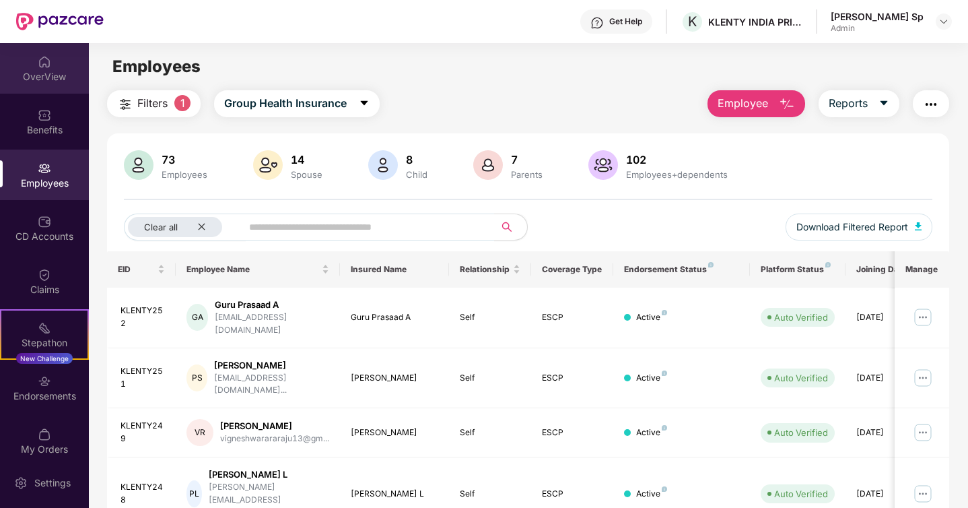
click at [65, 74] on div "OverView" at bounding box center [44, 76] width 89 height 13
